Goal: Navigation & Orientation: Find specific page/section

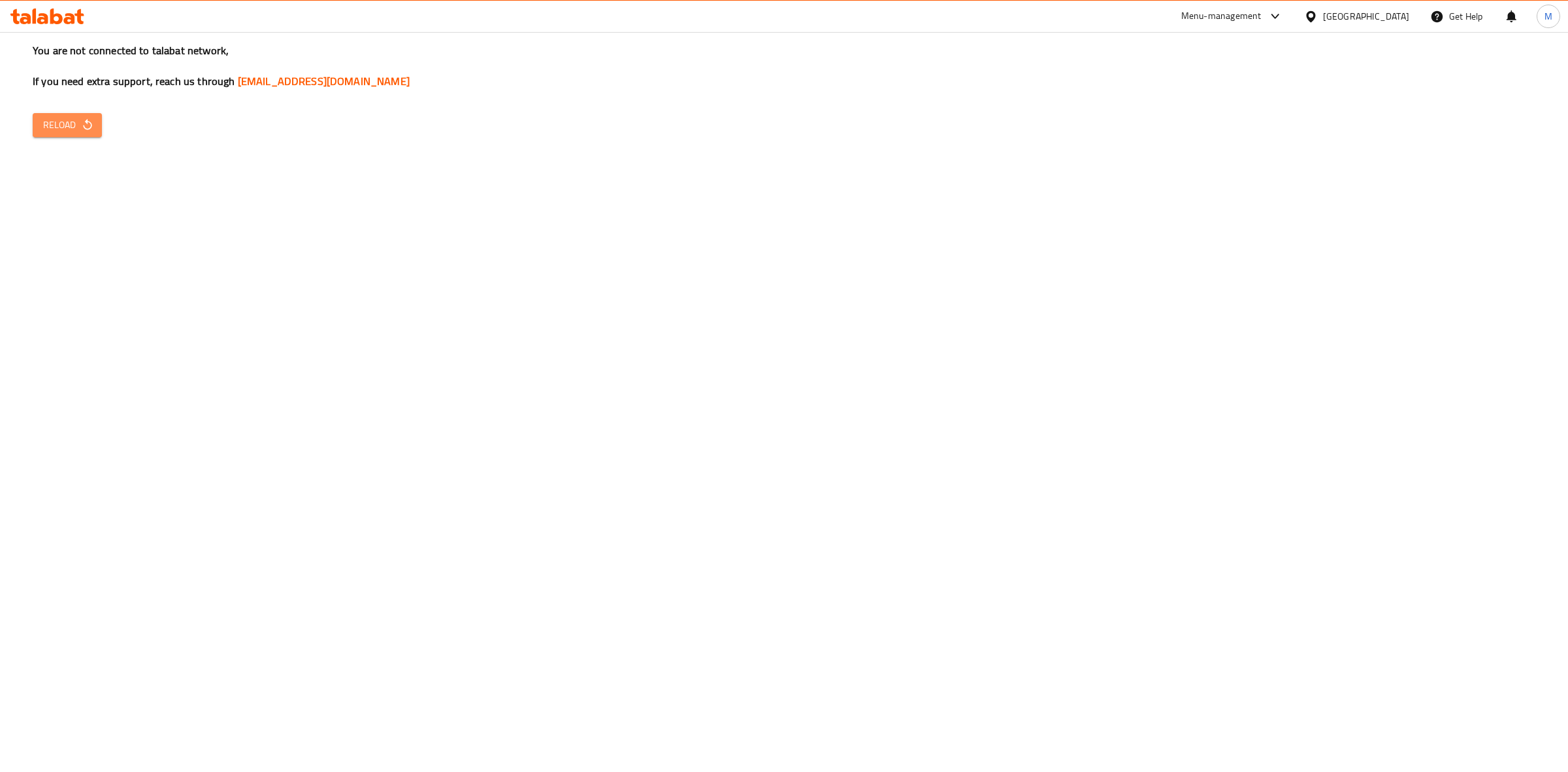
click at [63, 130] on span "Reload" at bounding box center [67, 125] width 49 height 16
click at [57, 131] on span "Reload" at bounding box center [67, 125] width 49 height 16
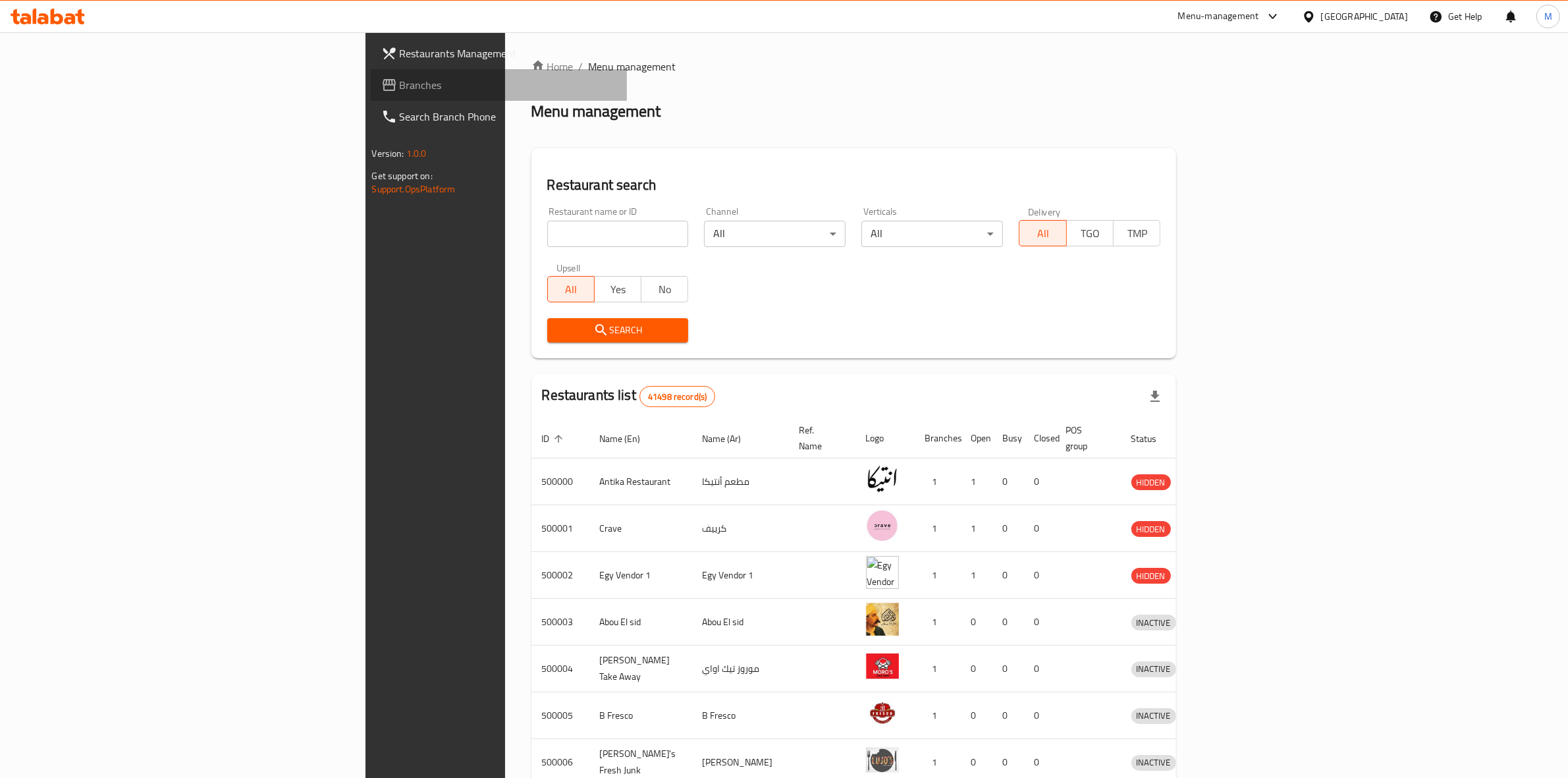
click at [400, 81] on span "Branches" at bounding box center [508, 84] width 217 height 16
